Goal: Obtain resource: Obtain resource

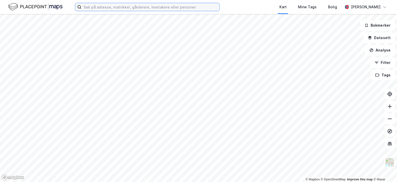
click at [106, 9] on input at bounding box center [150, 7] width 138 height 8
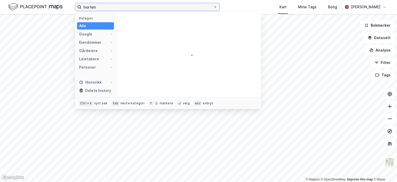
type input "horten"
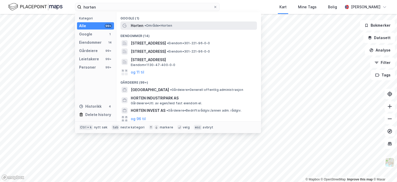
click at [136, 24] on span "Horten" at bounding box center [137, 25] width 13 height 6
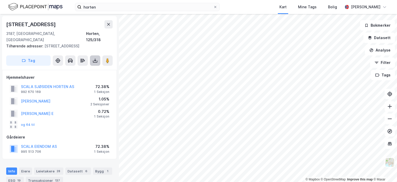
click at [94, 58] on icon at bounding box center [95, 60] width 5 height 5
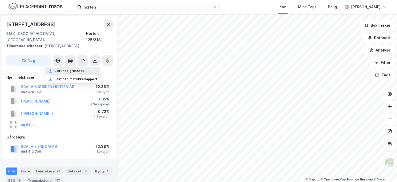
click at [68, 69] on div "Last ned grunnbok" at bounding box center [70, 71] width 30 height 4
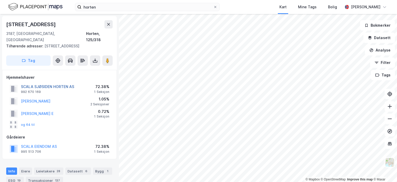
click at [0, 0] on button "SCALA SJØSIDEN HORTEN AS" at bounding box center [0, 0] width 0 height 0
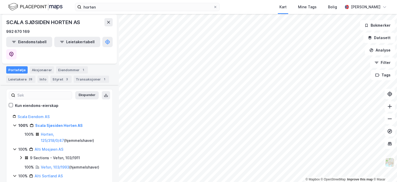
scroll to position [52, 0]
click at [63, 132] on link "Horten, 125/318/0/47" at bounding box center [52, 137] width 23 height 11
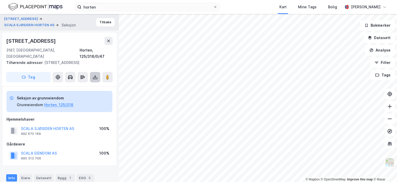
click at [92, 72] on button at bounding box center [95, 77] width 10 height 10
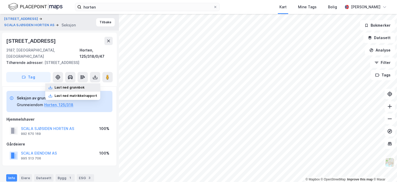
click at [71, 85] on div "Last ned grunnbok" at bounding box center [70, 87] width 30 height 4
